Goal: Information Seeking & Learning: Learn about a topic

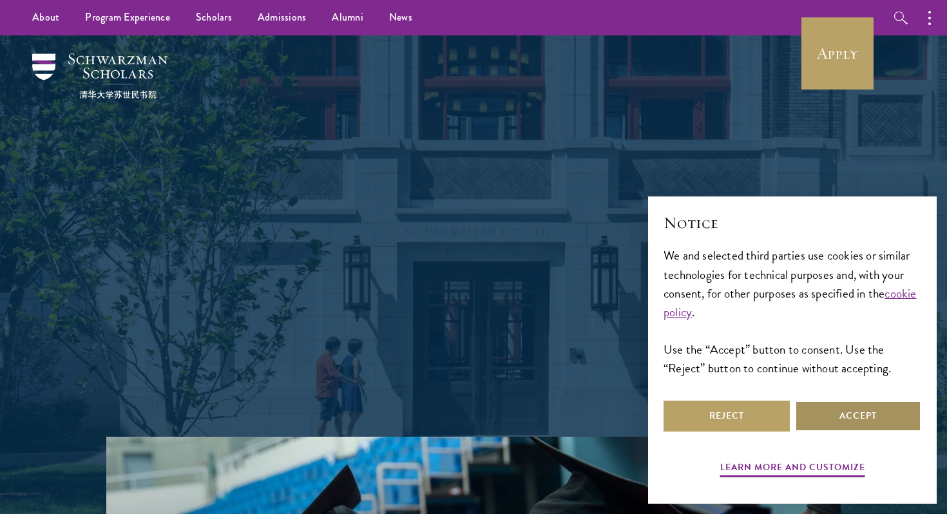
click at [829, 423] on button "Accept" at bounding box center [858, 416] width 126 height 31
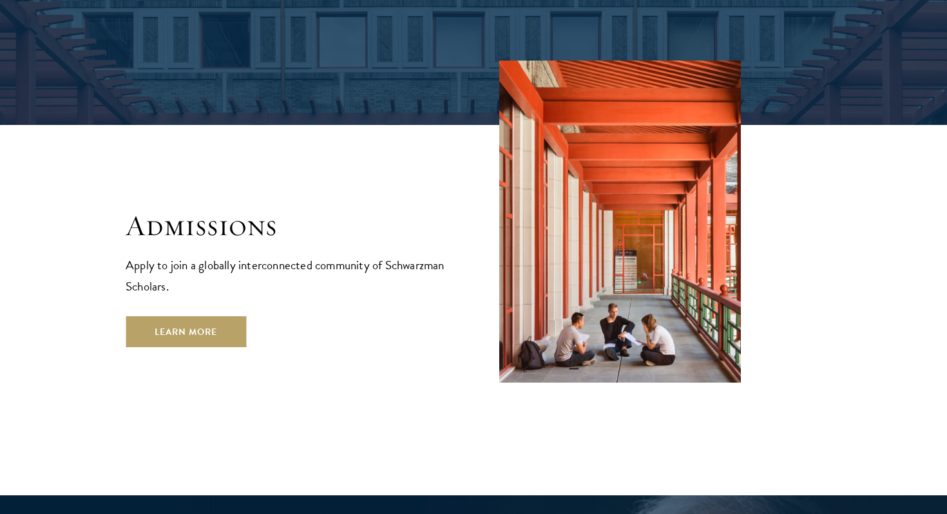
scroll to position [2100, 0]
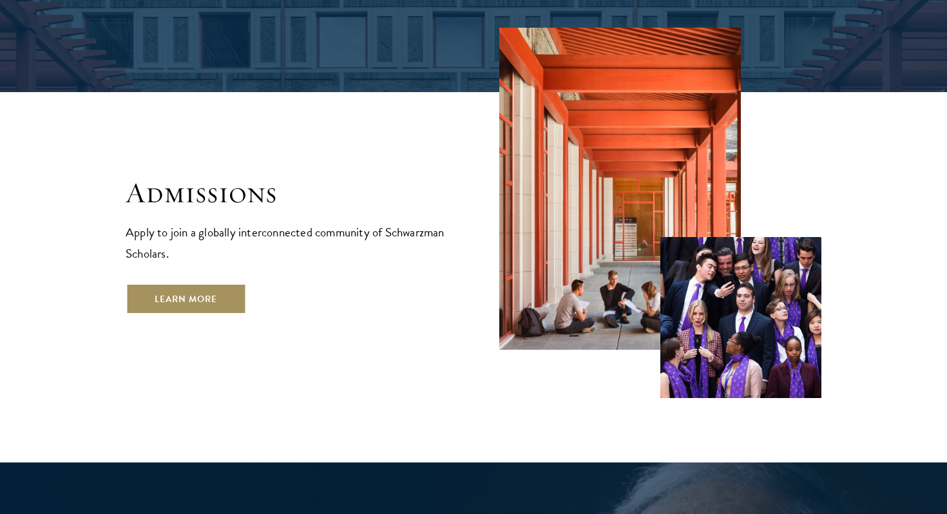
click at [196, 284] on link "Learn More" at bounding box center [186, 299] width 121 height 31
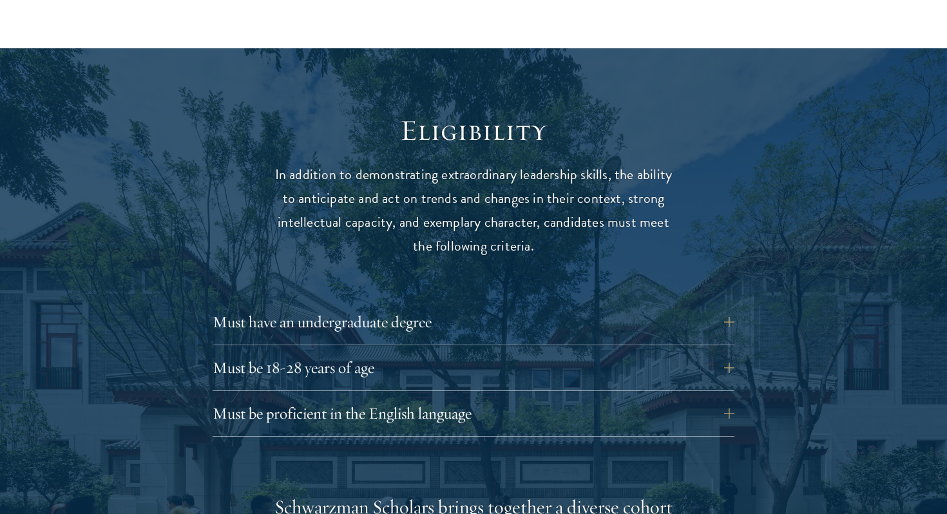
scroll to position [1608, 0]
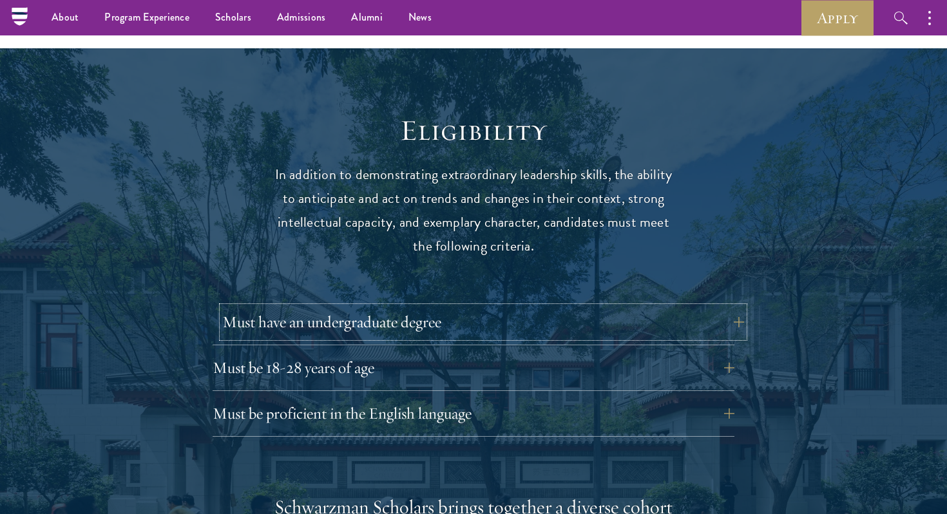
click at [282, 309] on button "Must have an undergraduate degree" at bounding box center [483, 322] width 522 height 31
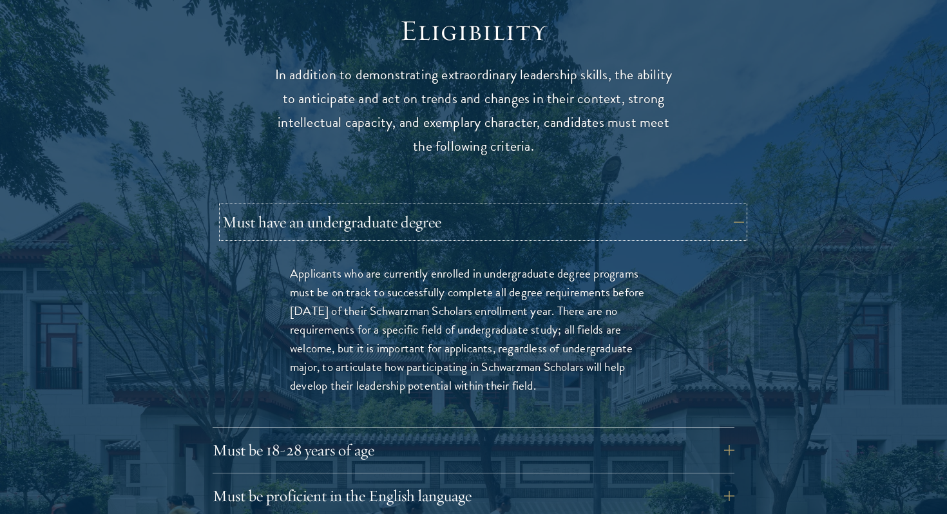
scroll to position [1711, 0]
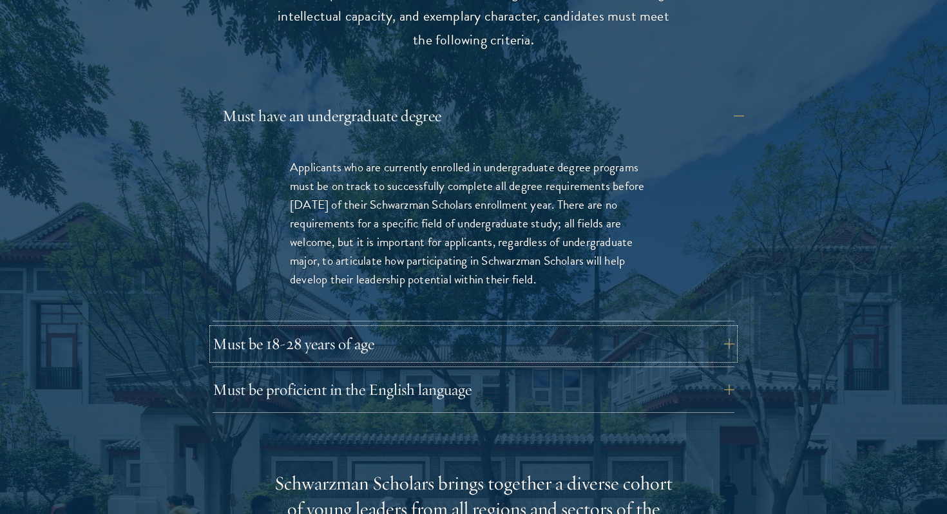
click at [282, 329] on button "Must be 18-28 years of age" at bounding box center [474, 344] width 522 height 31
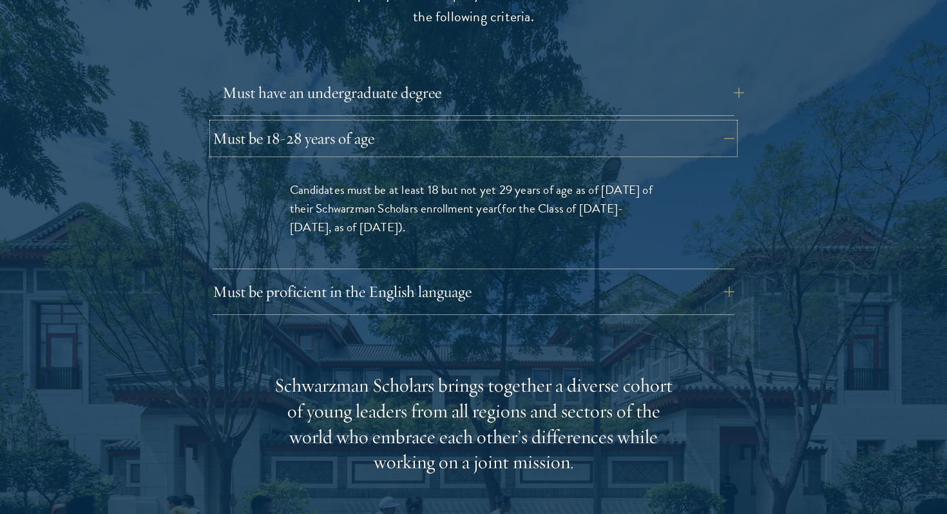
scroll to position [1842, 0]
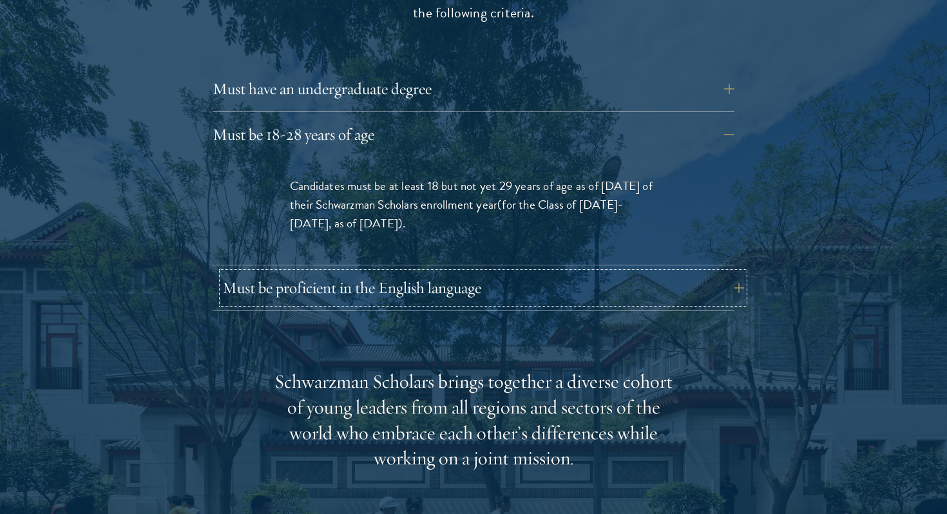
click at [294, 273] on button "Must be proficient in the English language" at bounding box center [483, 288] width 522 height 31
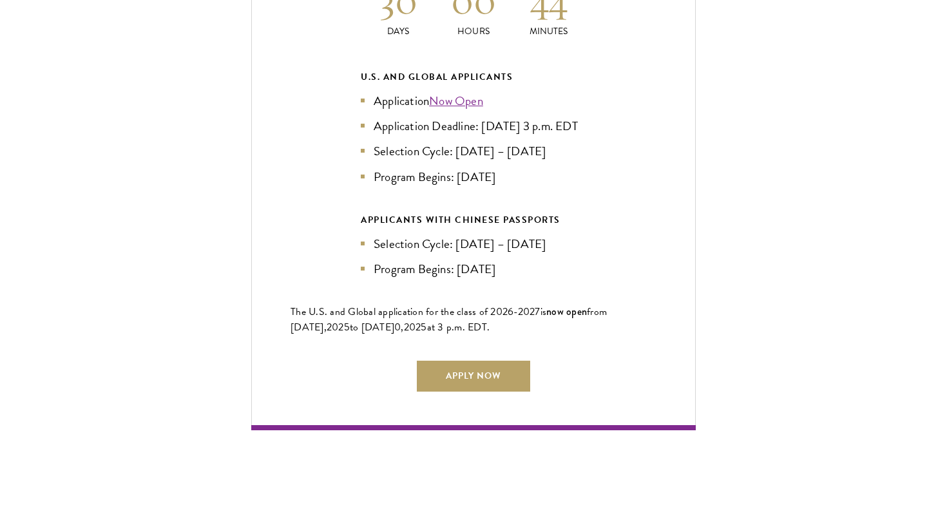
scroll to position [3331, 0]
